Goal: Transaction & Acquisition: Download file/media

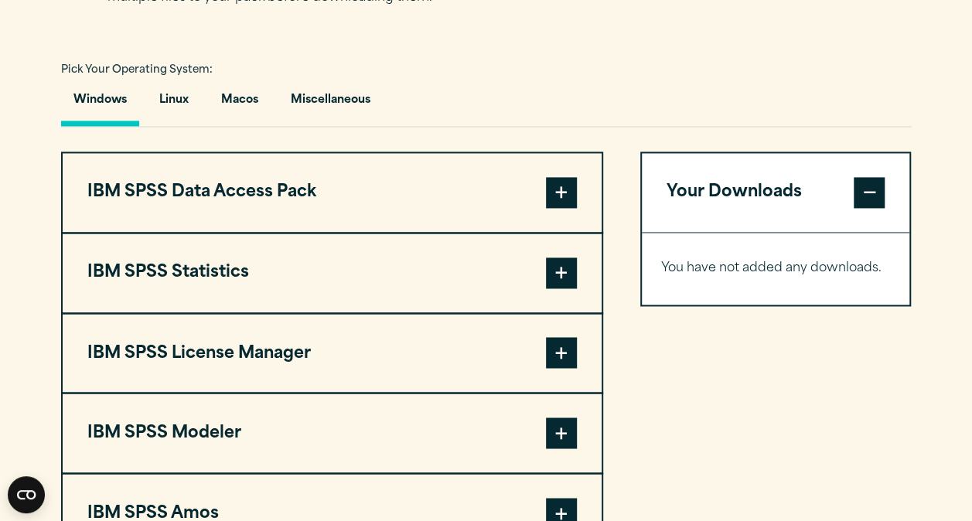
scroll to position [1126, 0]
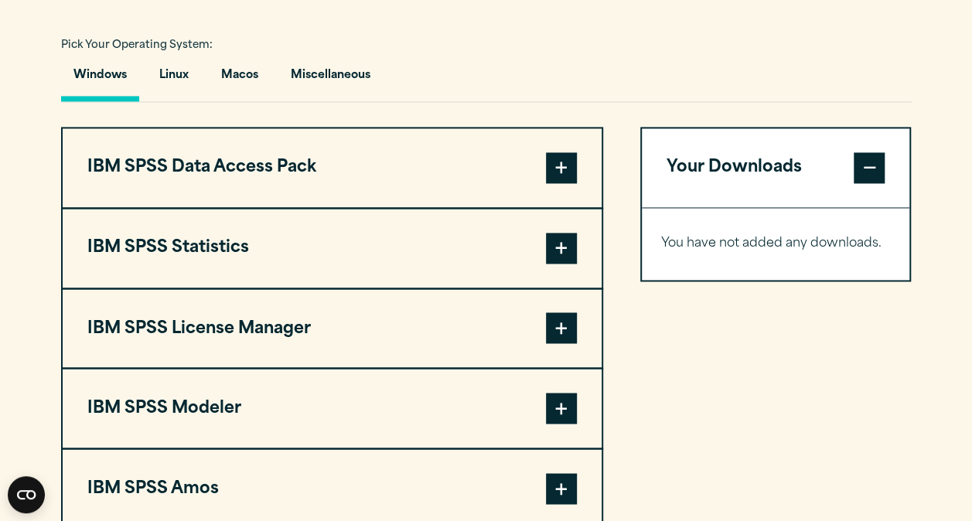
click at [565, 252] on span at bounding box center [561, 248] width 31 height 31
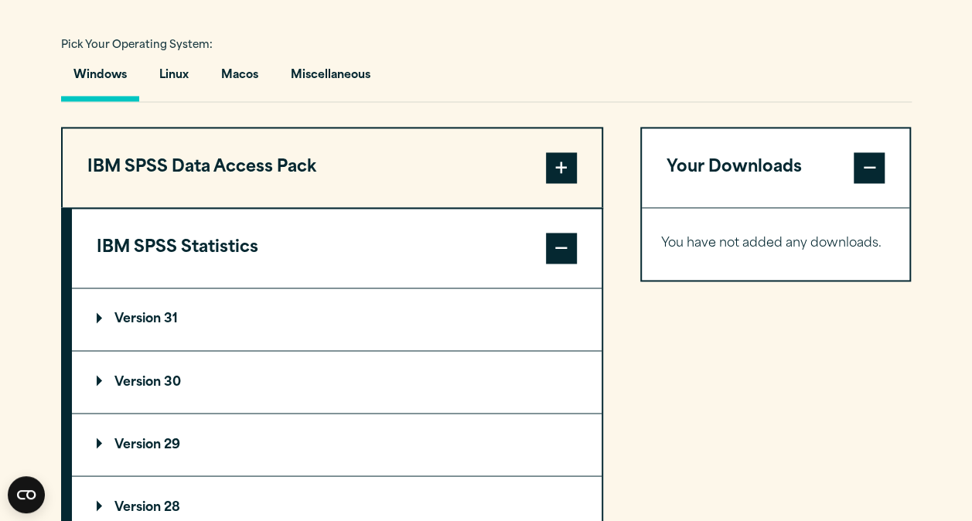
click at [162, 382] on p "Version 30" at bounding box center [139, 382] width 84 height 12
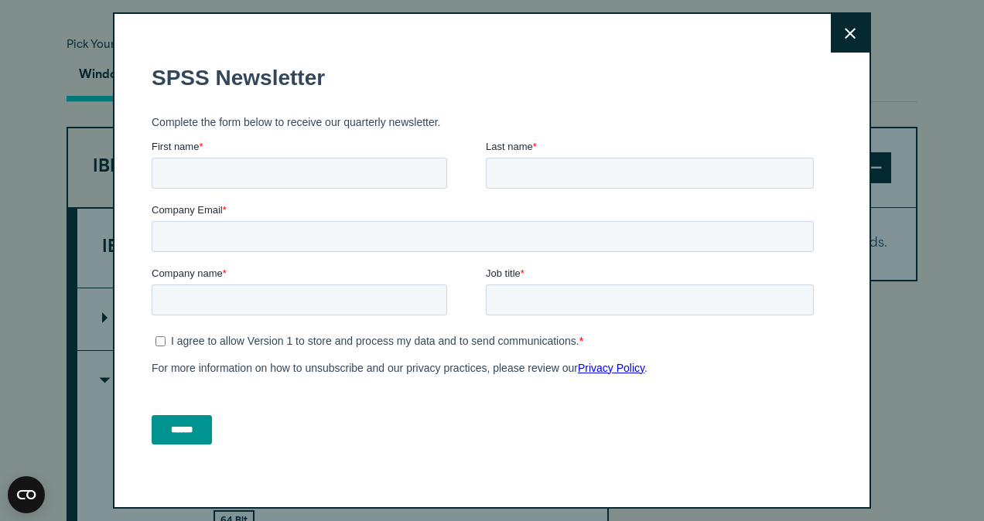
click at [845, 33] on icon at bounding box center [850, 33] width 11 height 11
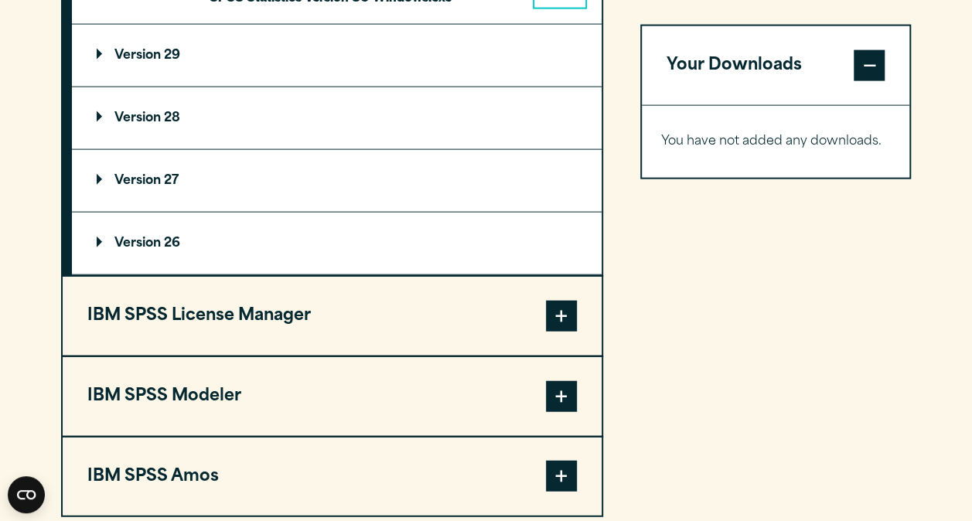
scroll to position [1767, 0]
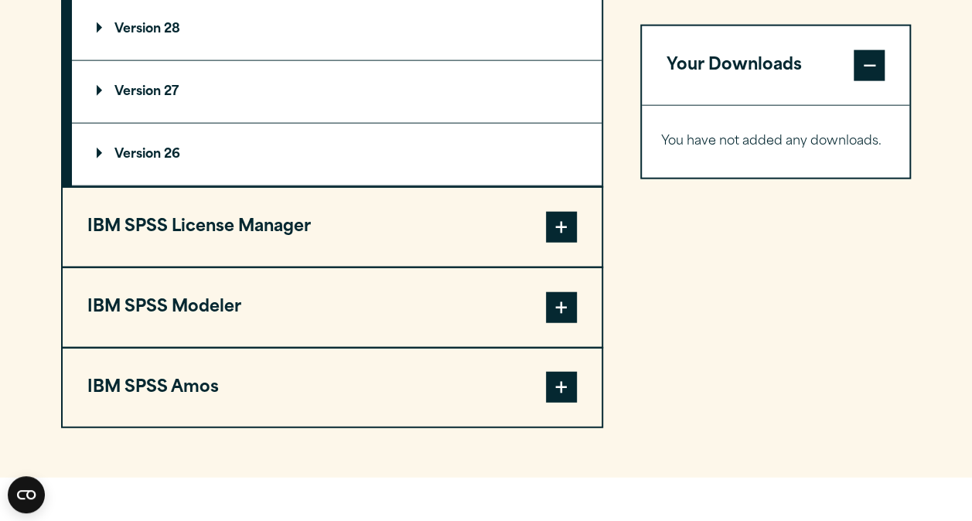
click at [564, 227] on span at bounding box center [561, 227] width 31 height 31
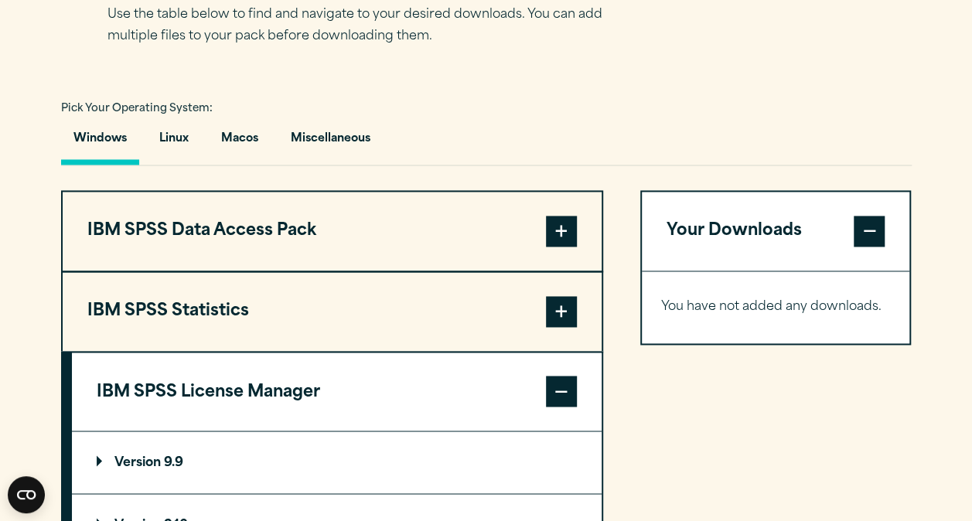
scroll to position [1043, 0]
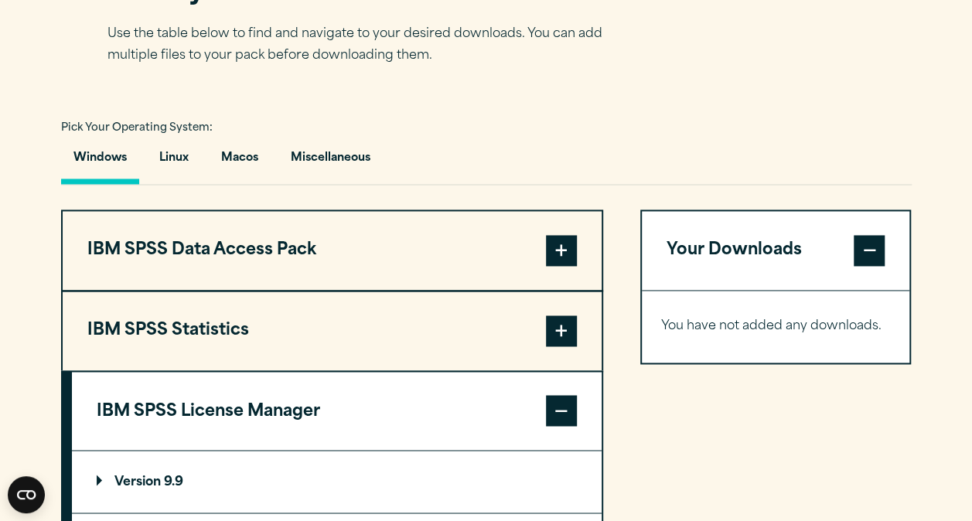
click at [548, 241] on span at bounding box center [561, 250] width 31 height 31
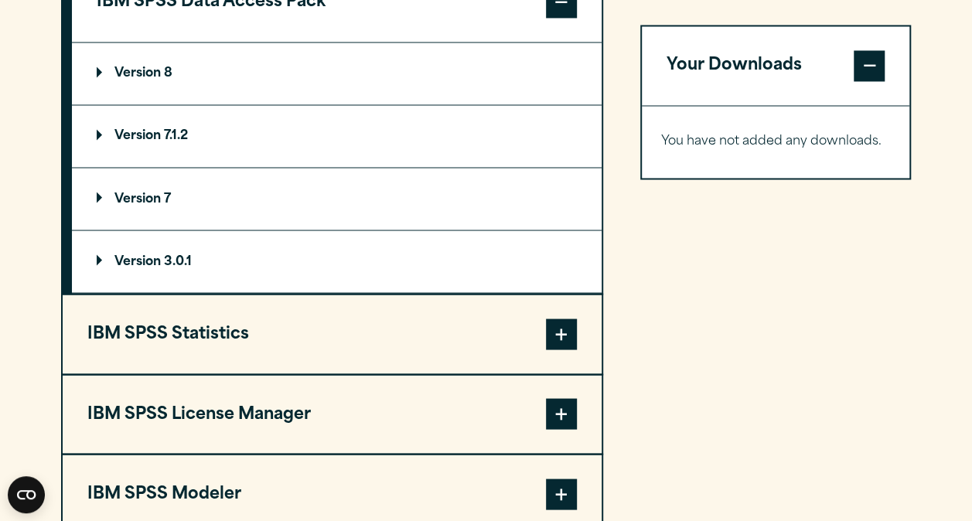
scroll to position [1329, 0]
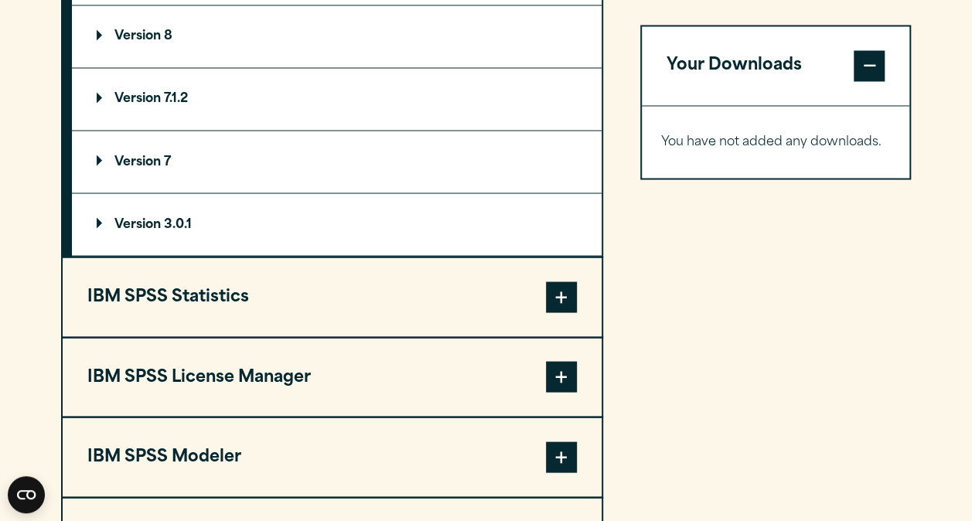
click at [570, 299] on span at bounding box center [561, 297] width 31 height 31
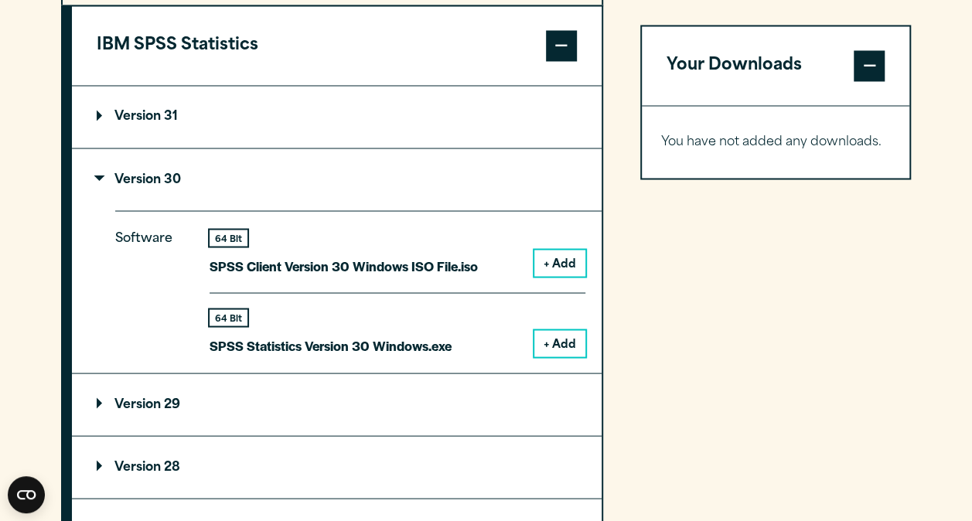
click at [575, 343] on button "+ Add" at bounding box center [559, 343] width 51 height 26
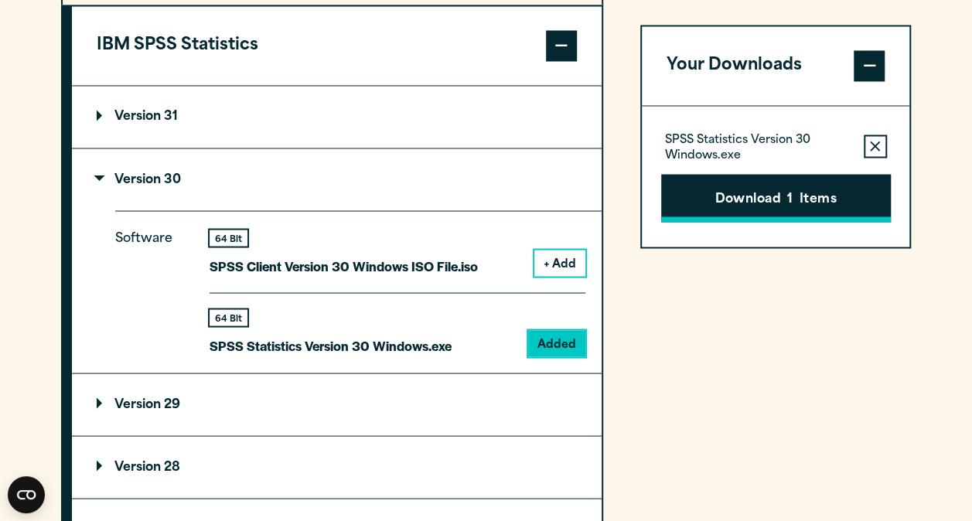
click at [763, 198] on button "Download 1 Items" at bounding box center [776, 198] width 230 height 48
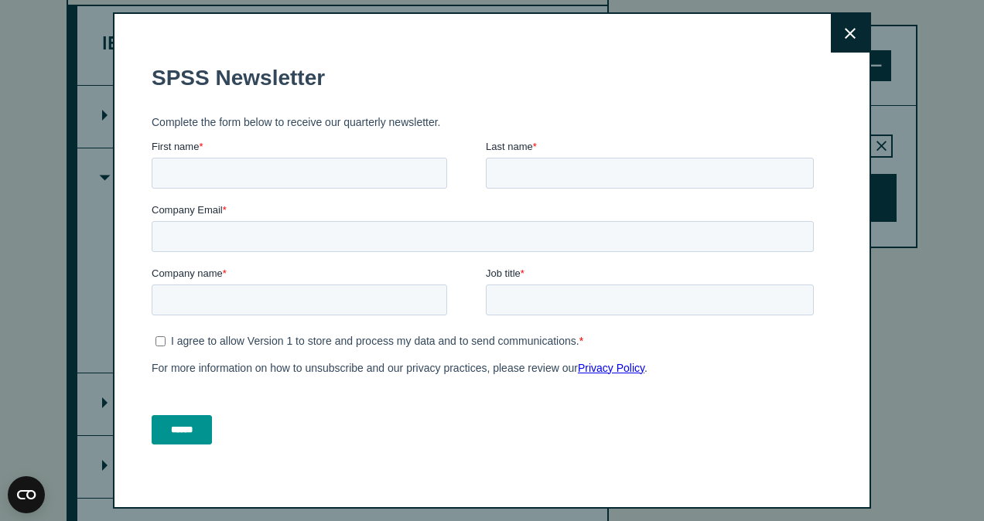
click at [831, 34] on button "Close" at bounding box center [850, 33] width 39 height 39
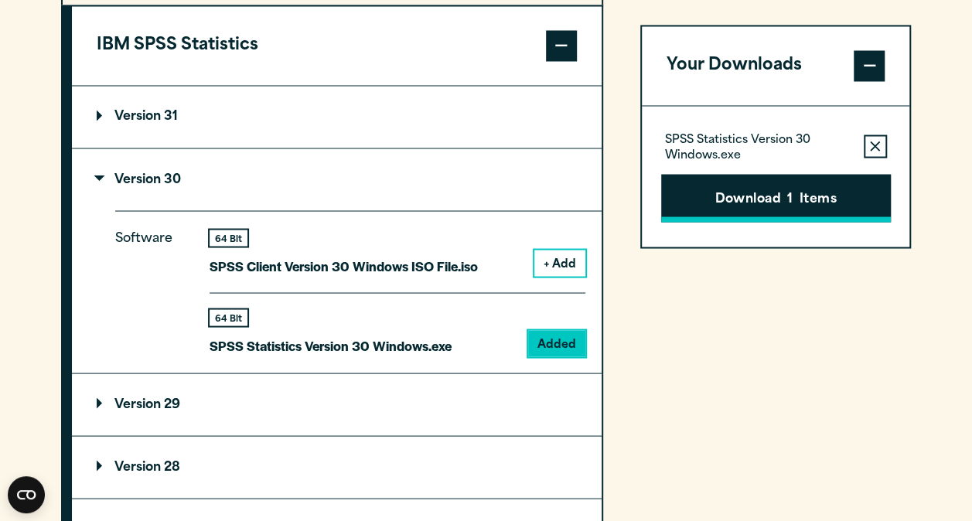
click at [766, 200] on button "Download 1 Items" at bounding box center [776, 198] width 230 height 48
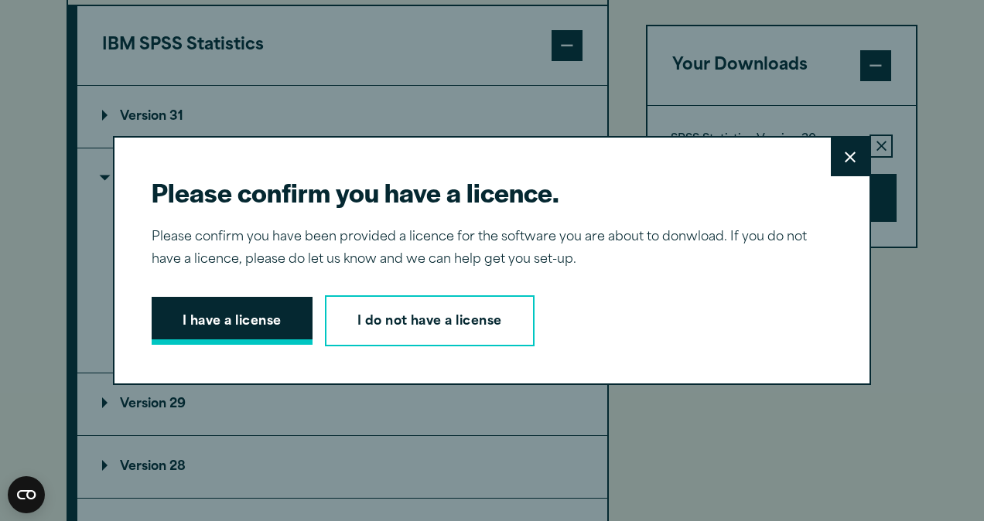
click at [205, 333] on button "I have a license" at bounding box center [232, 321] width 161 height 48
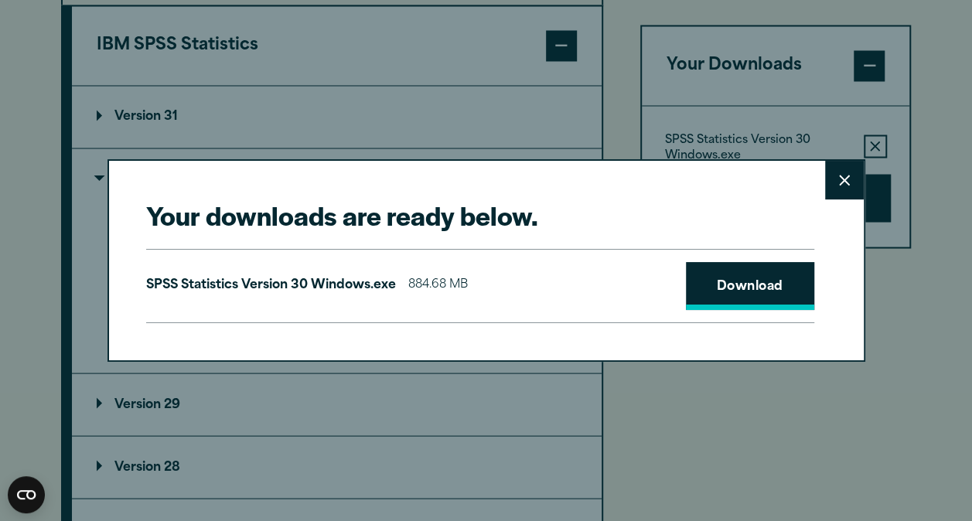
click at [762, 292] on link "Download" at bounding box center [750, 286] width 128 height 48
click at [840, 178] on icon at bounding box center [844, 181] width 11 height 12
